Goal: Task Accomplishment & Management: Use online tool/utility

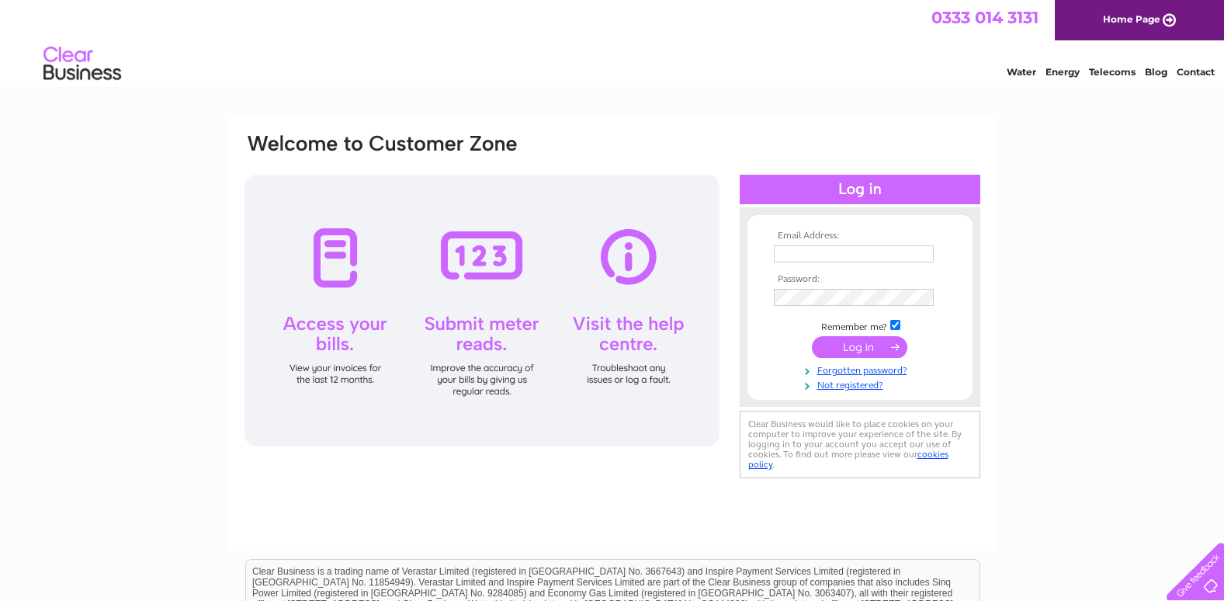
type input "[EMAIL_ADDRESS][DOMAIN_NAME]"
click at [857, 338] on input "submit" at bounding box center [859, 347] width 95 height 22
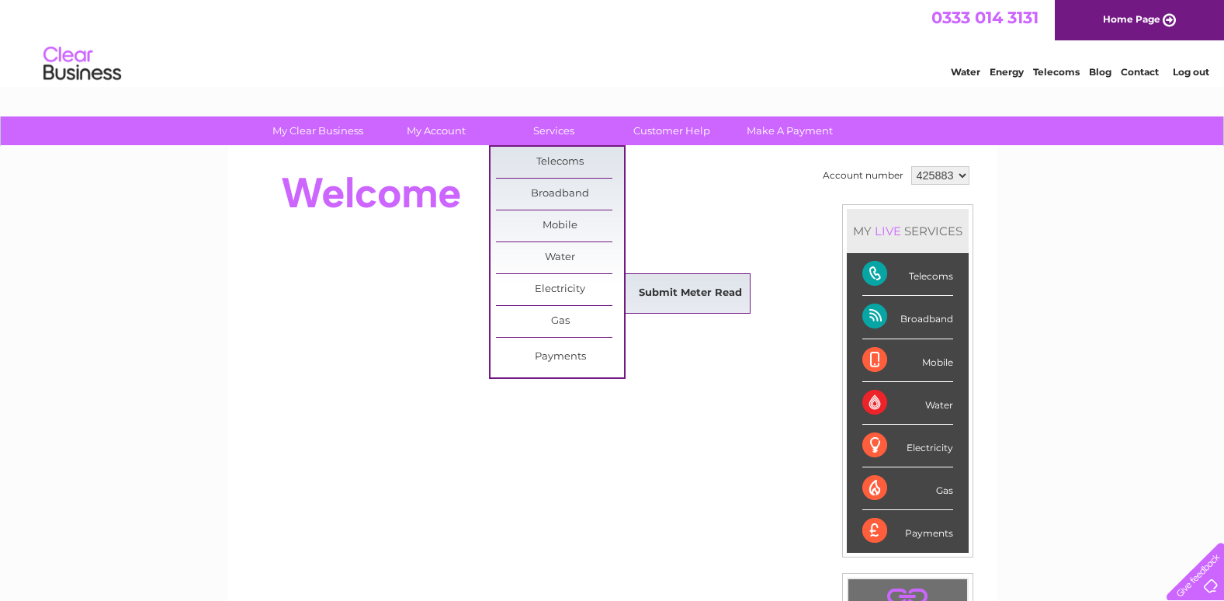
click at [691, 293] on link "Submit Meter Read" at bounding box center [690, 293] width 128 height 31
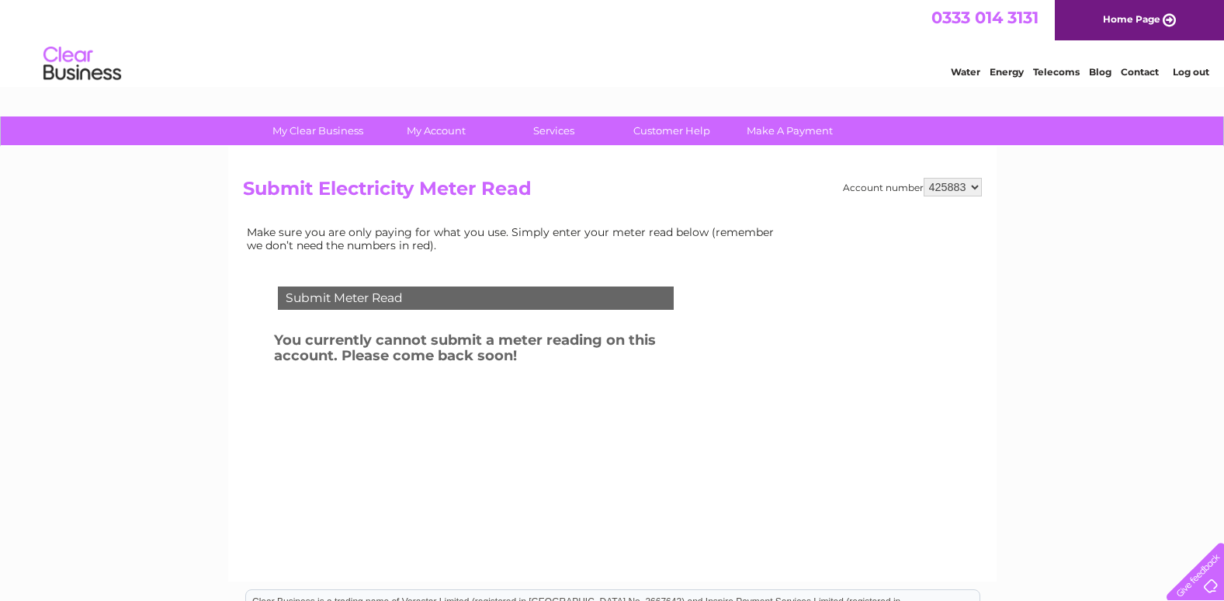
click at [976, 185] on select "425883 452216" at bounding box center [953, 187] width 58 height 19
select select "452216"
click at [924, 178] on select "425883 452216" at bounding box center [953, 187] width 58 height 19
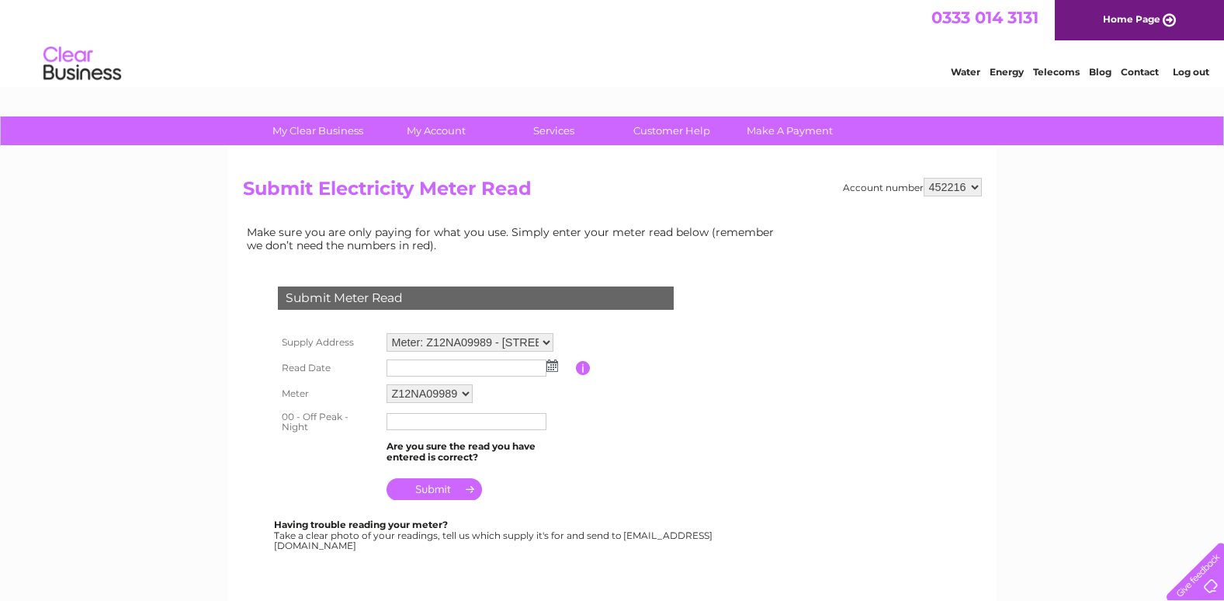
click at [552, 362] on img at bounding box center [552, 365] width 12 height 12
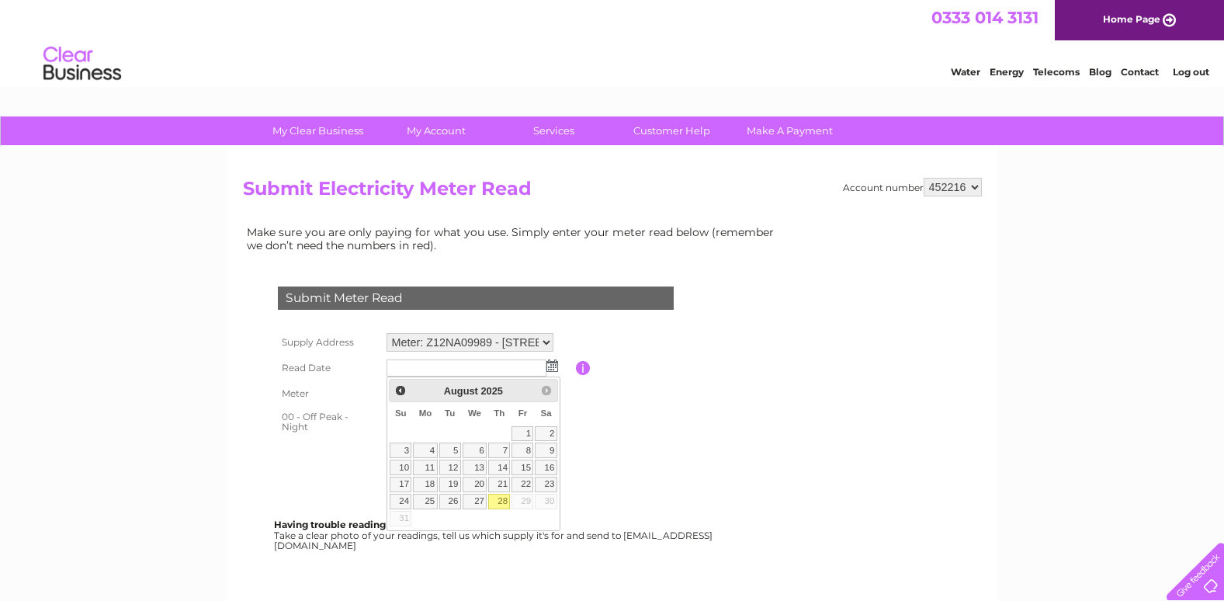
click at [500, 498] on link "28" at bounding box center [499, 502] width 22 height 16
type input "2025/08/28"
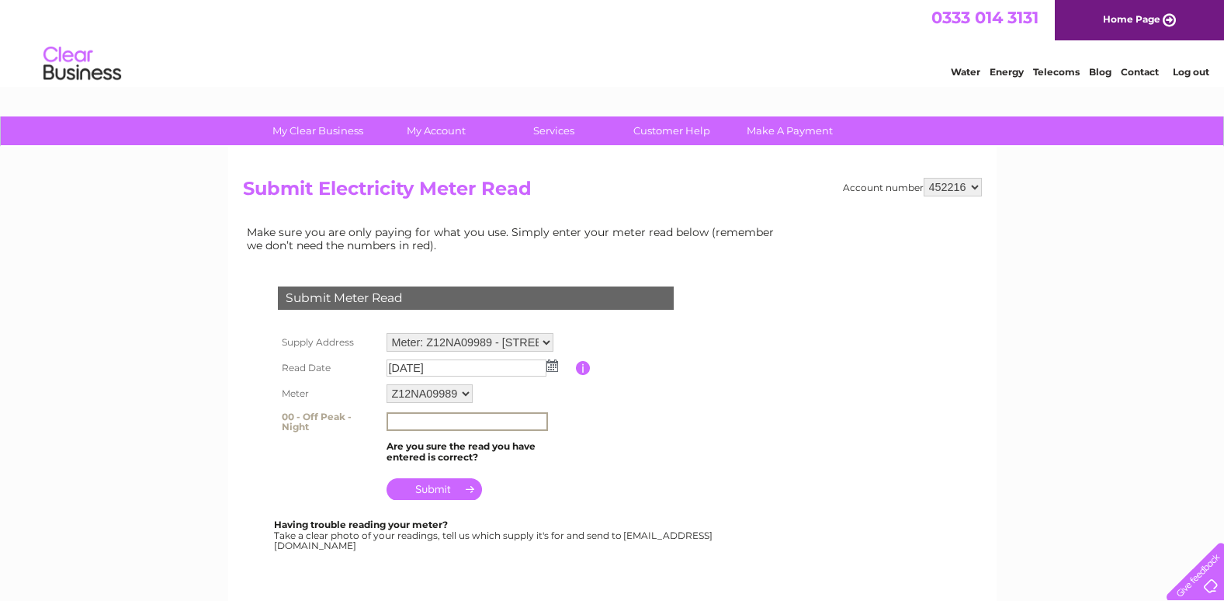
click at [395, 425] on input "text" at bounding box center [466, 421] width 161 height 19
type input "05819"
click at [434, 489] on input "submit" at bounding box center [433, 489] width 95 height 22
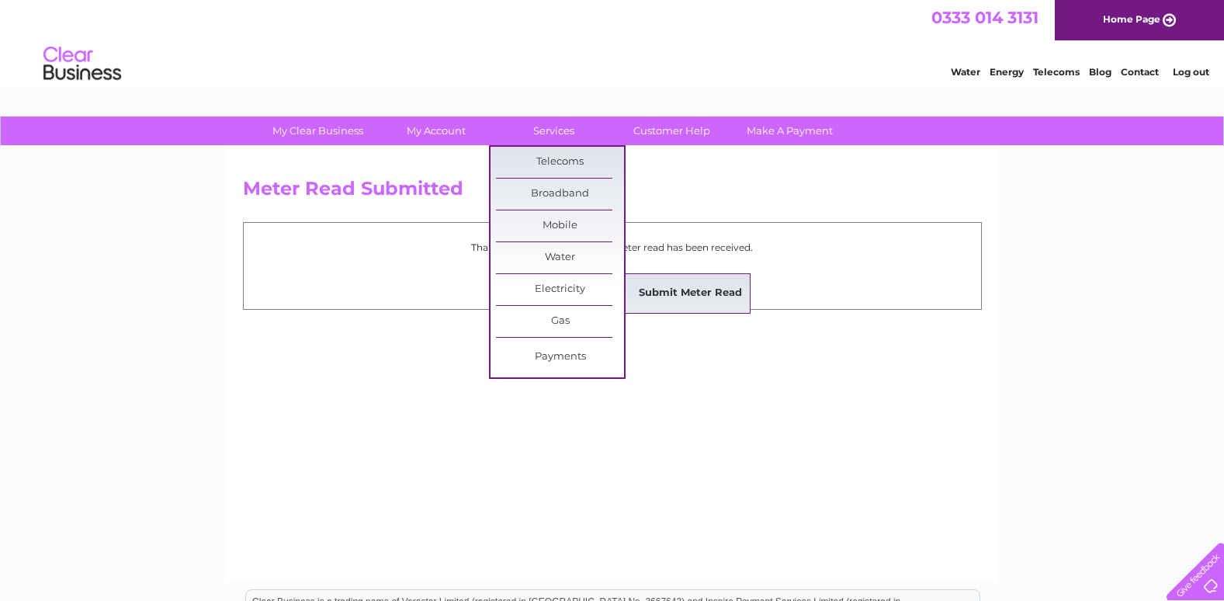
click at [695, 281] on link "Submit Meter Read" at bounding box center [690, 293] width 128 height 31
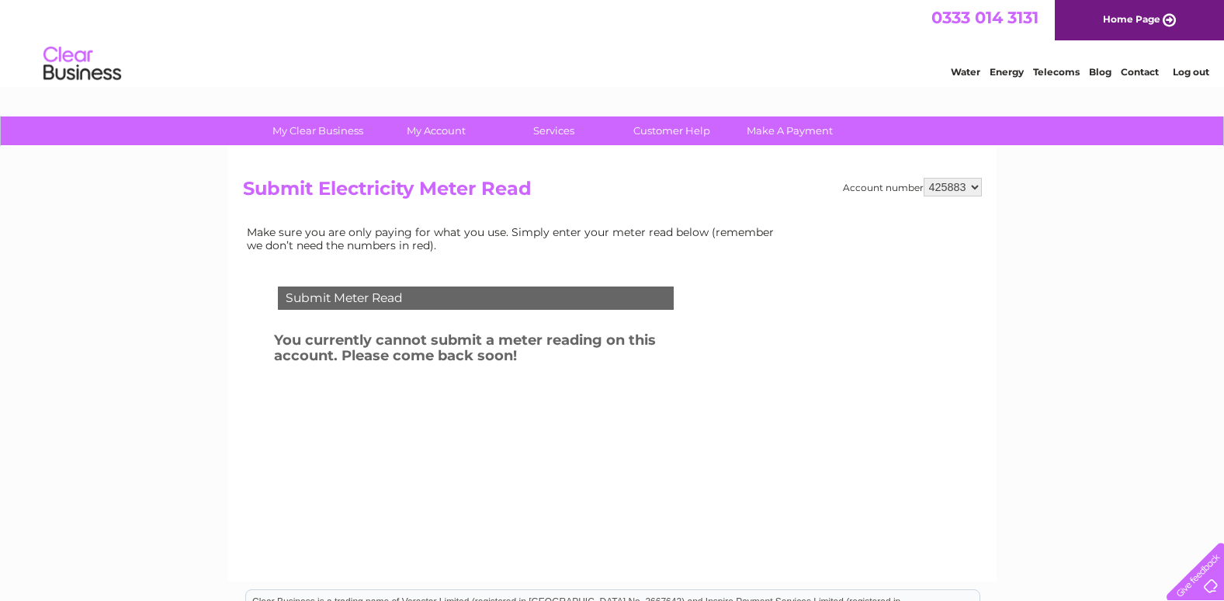
click at [975, 184] on select "425883 452216" at bounding box center [953, 187] width 58 height 19
select select "452216"
click at [924, 178] on select "425883 452216" at bounding box center [953, 187] width 58 height 19
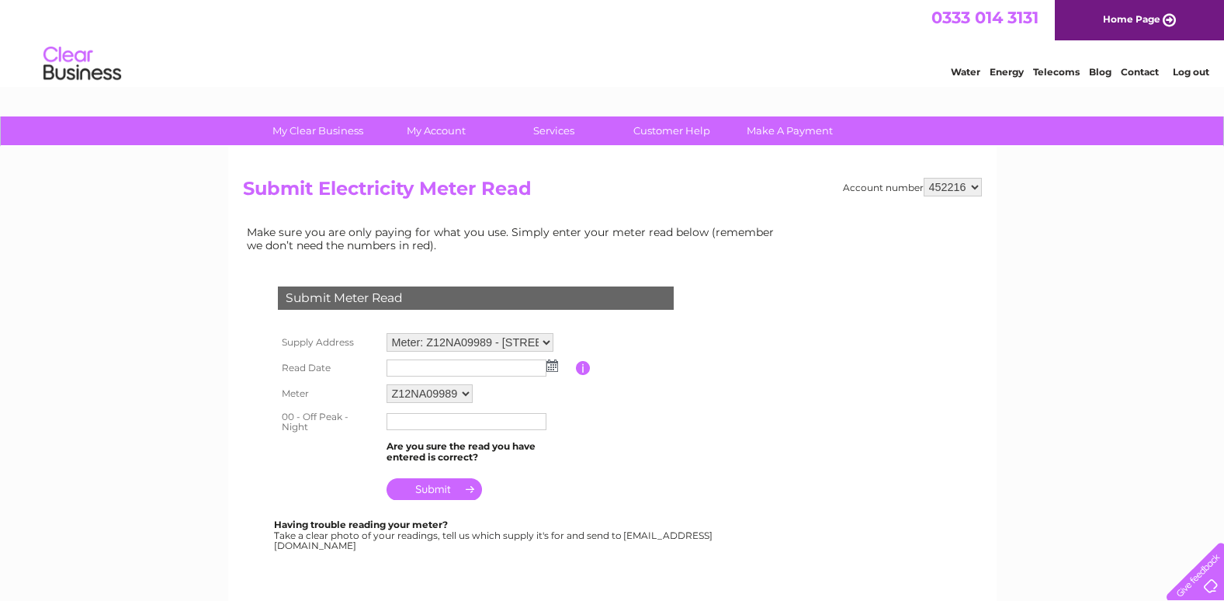
click at [549, 343] on select "Meter: Z12NA09989 - 21 Corve Street, Ludlow, Shropshire, SY8 1DA Meter: D05G512…" at bounding box center [469, 342] width 167 height 19
select select "137138"
click at [386, 333] on select "Meter: Z12NA09989 - 21 Corve Street, Ludlow, Shropshire, SY8 1DA Meter: D05G512…" at bounding box center [469, 343] width 167 height 20
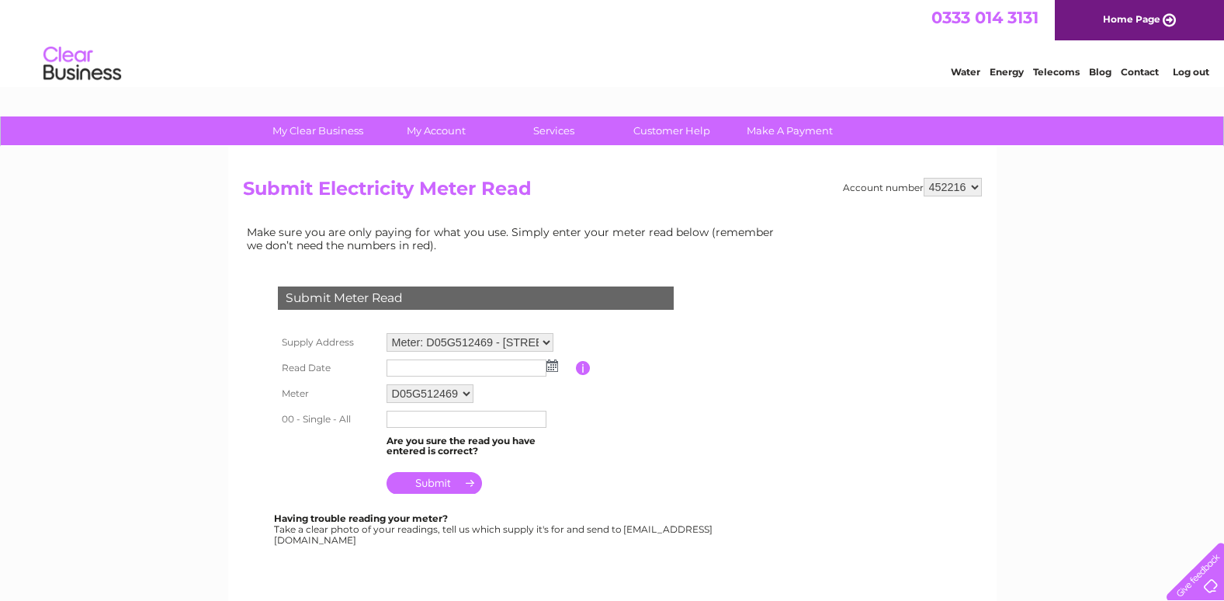
click at [552, 368] on img at bounding box center [552, 365] width 12 height 12
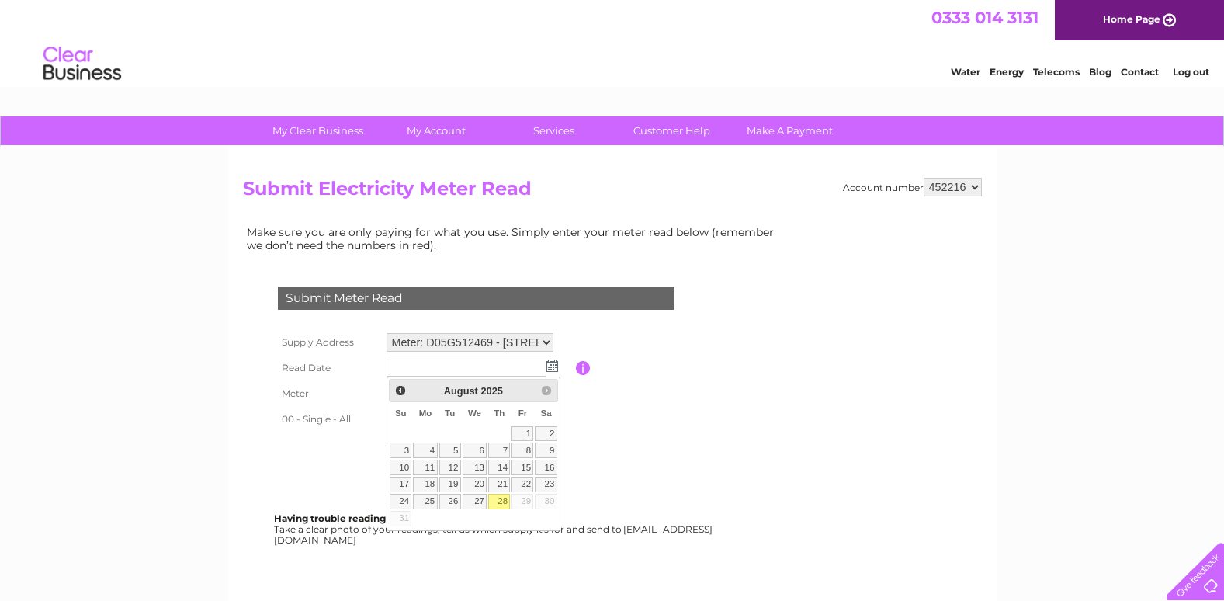
click at [504, 500] on link "28" at bounding box center [499, 502] width 22 height 16
type input "[DATE]"
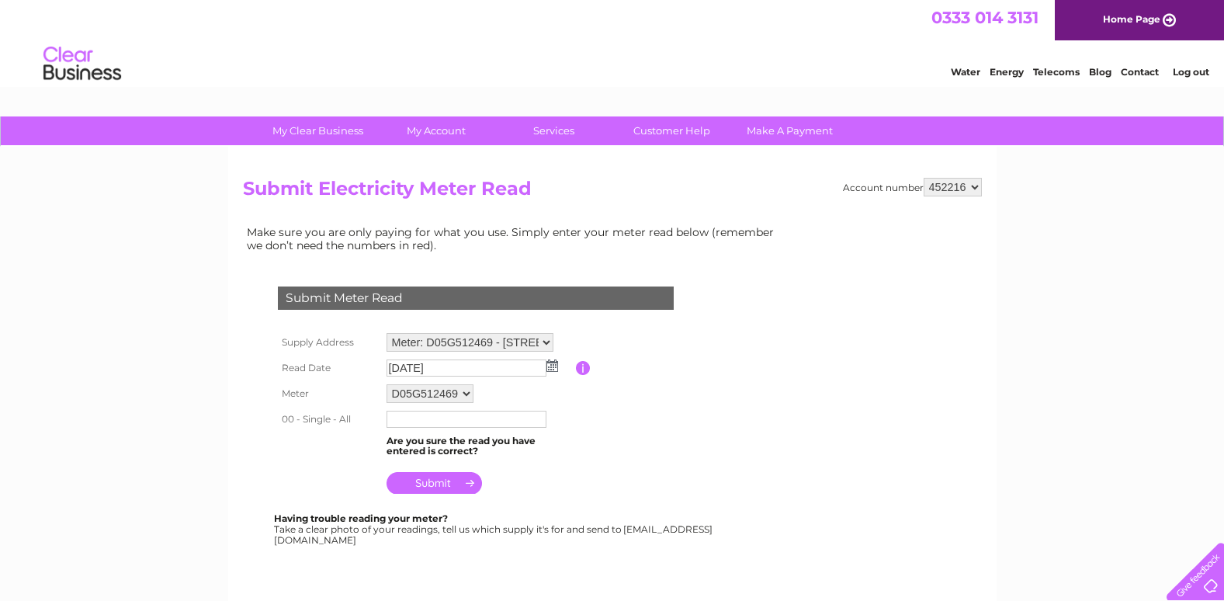
click at [394, 416] on input "text" at bounding box center [466, 419] width 160 height 17
type input "03766"
click at [440, 480] on input "submit" at bounding box center [433, 484] width 95 height 22
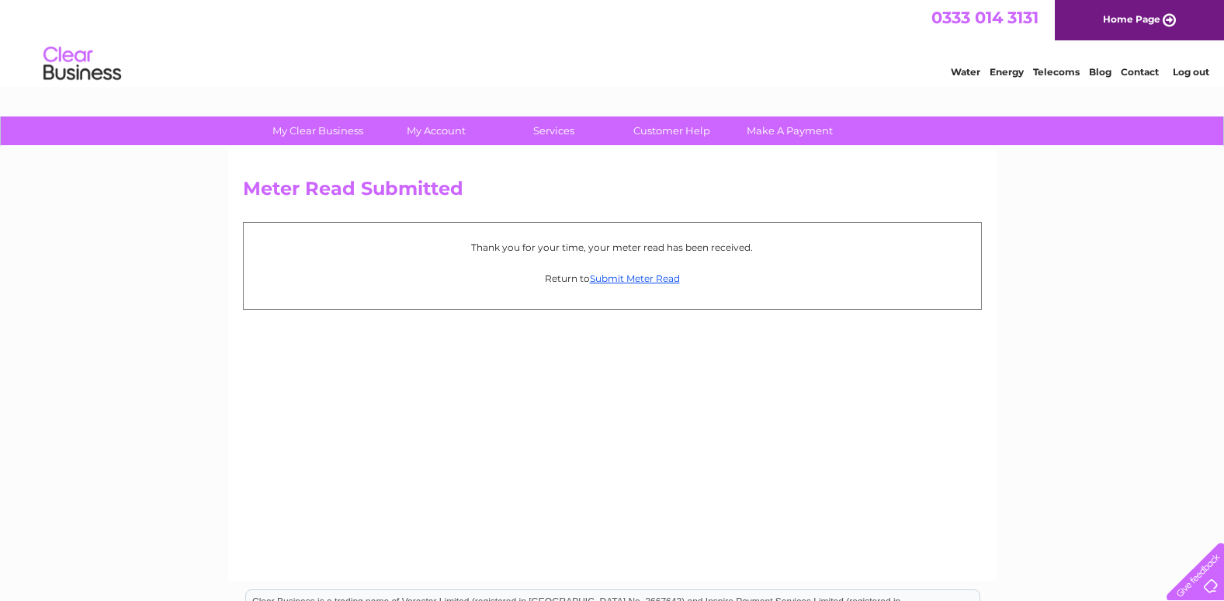
click at [1197, 71] on link "Log out" at bounding box center [1191, 72] width 36 height 12
